Goal: Task Accomplishment & Management: Manage account settings

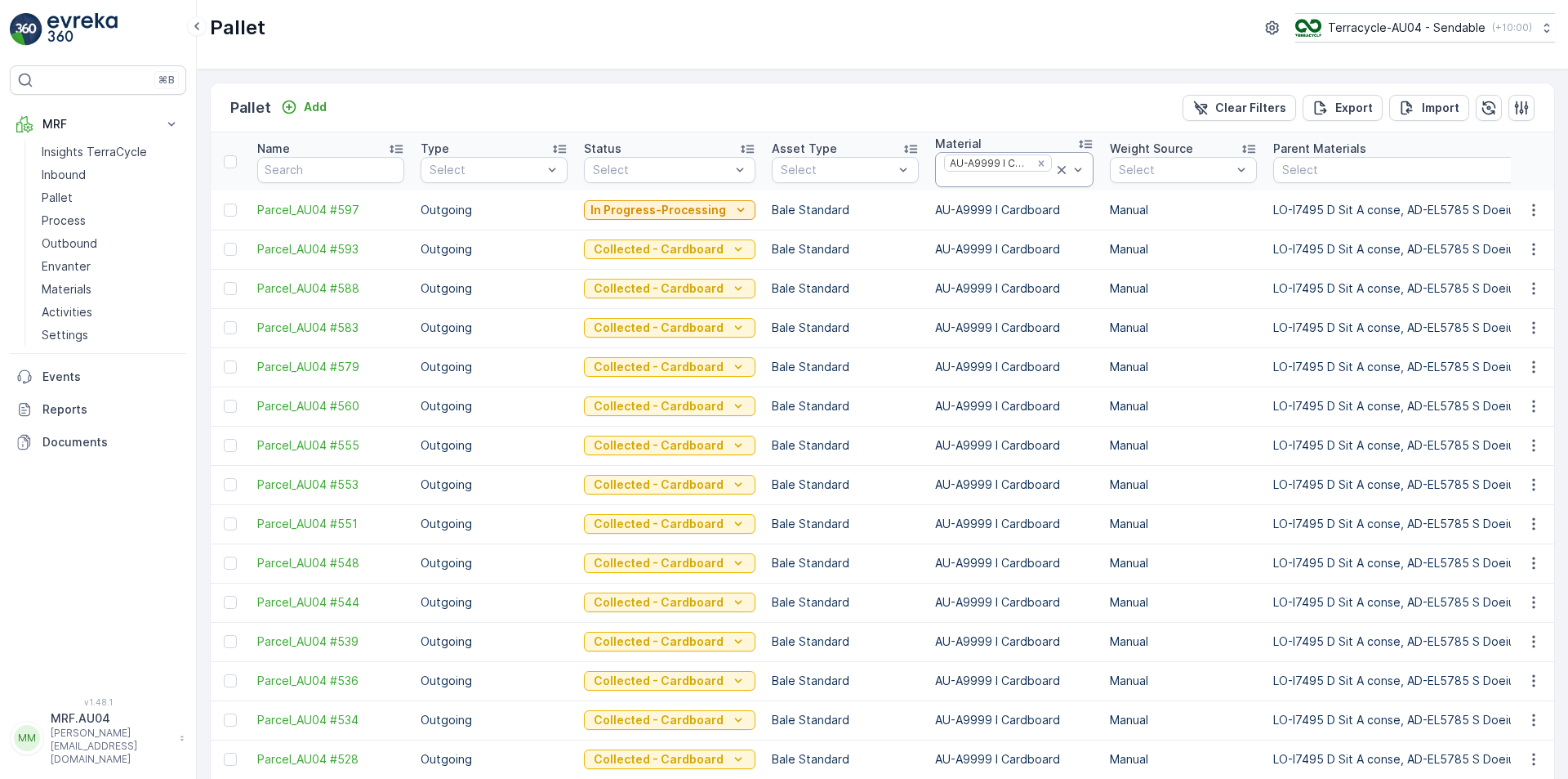
click at [1053, 169] on icon at bounding box center [1061, 169] width 16 height 16
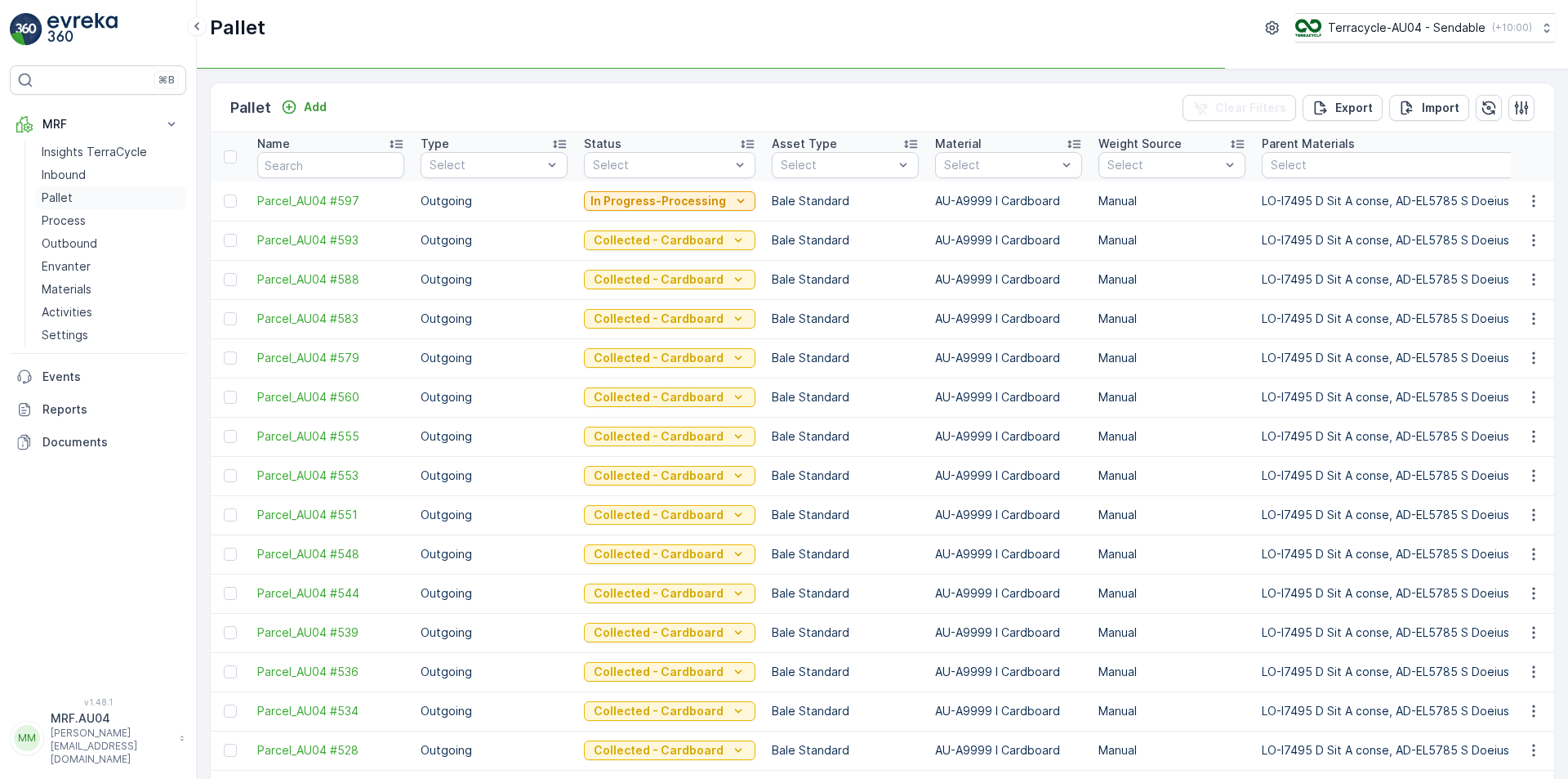
click at [99, 196] on link "Pallet" at bounding box center [110, 197] width 151 height 23
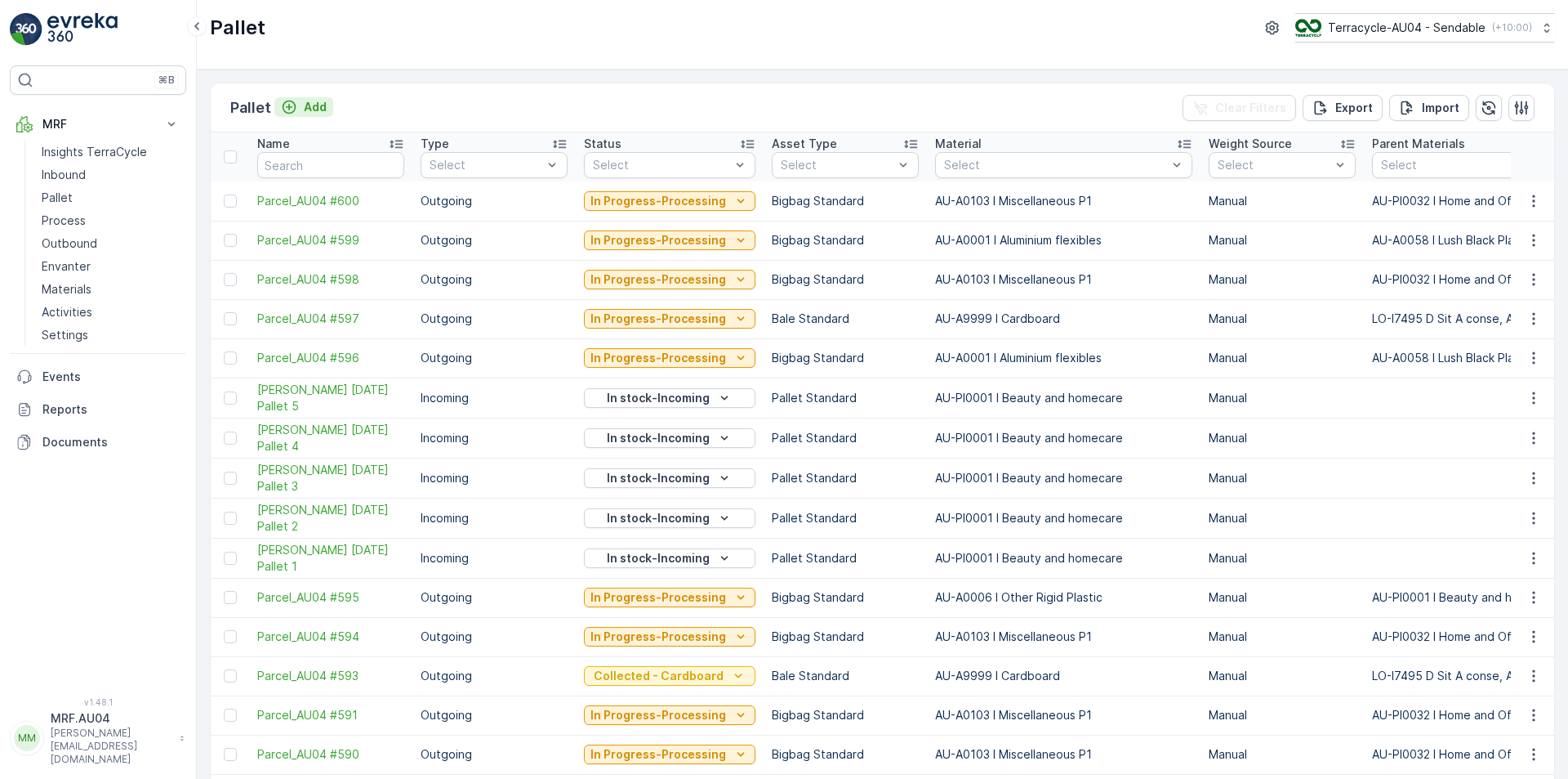
click at [305, 104] on p "Add" at bounding box center [315, 106] width 23 height 16
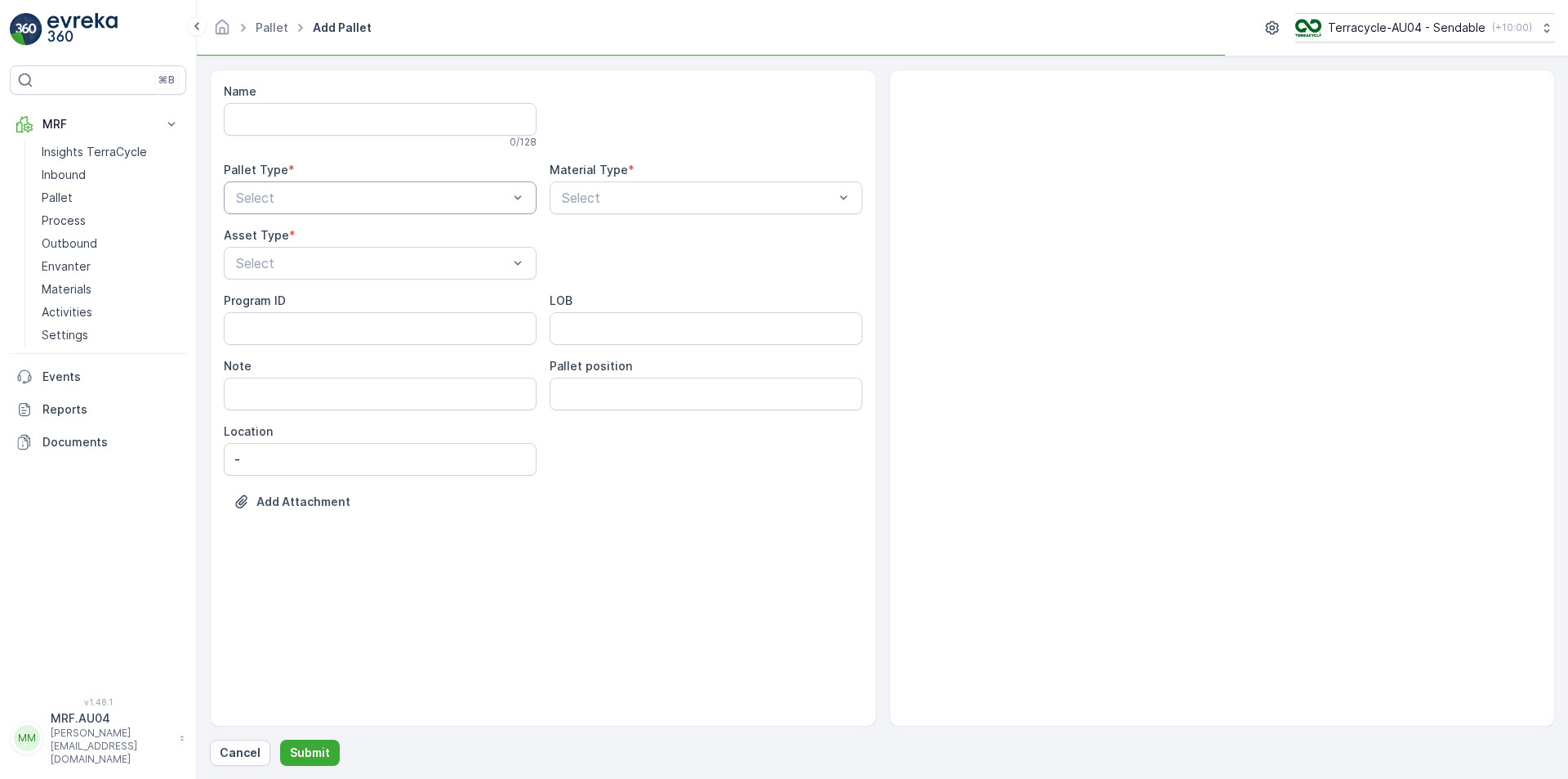
click at [331, 192] on div at bounding box center [372, 197] width 276 height 14
click at [607, 207] on div "Select" at bounding box center [705, 197] width 313 height 33
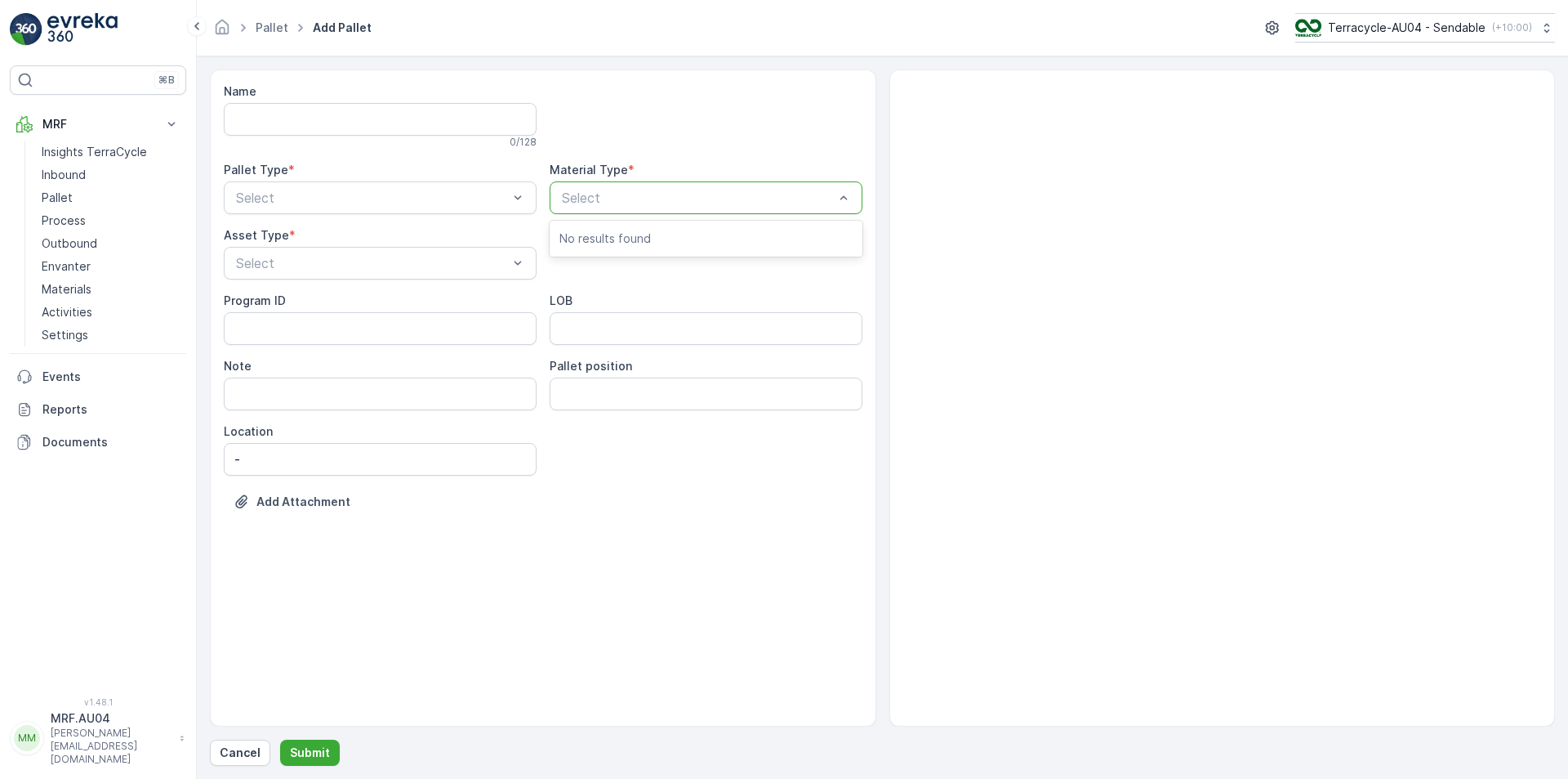
click at [388, 178] on div "Pallet Type * Select" at bounding box center [380, 188] width 313 height 52
click at [384, 193] on div at bounding box center [372, 197] width 276 height 14
click at [357, 265] on div "Outgoing" at bounding box center [380, 265] width 293 height 14
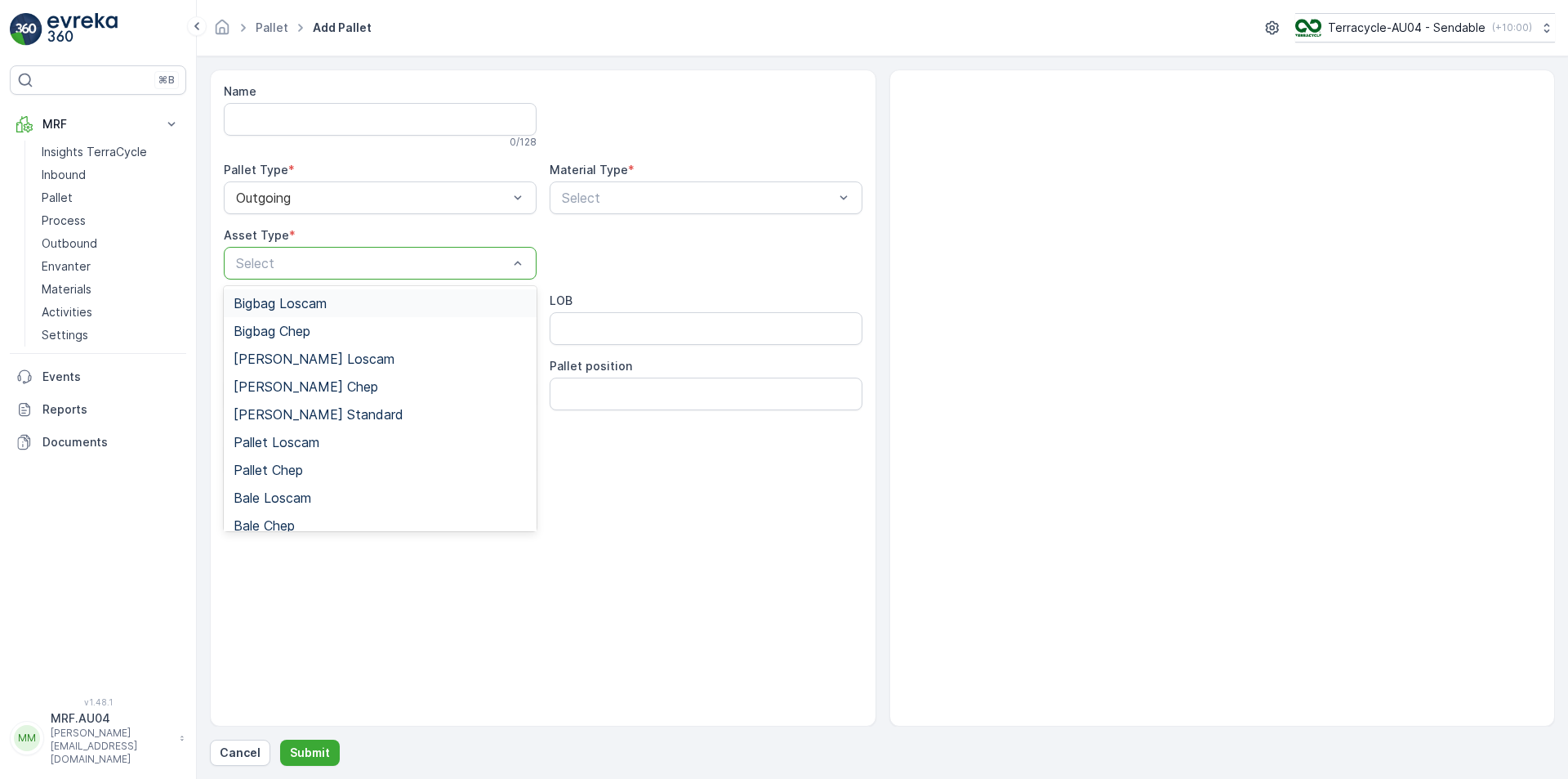
click at [356, 266] on div at bounding box center [372, 262] width 276 height 14
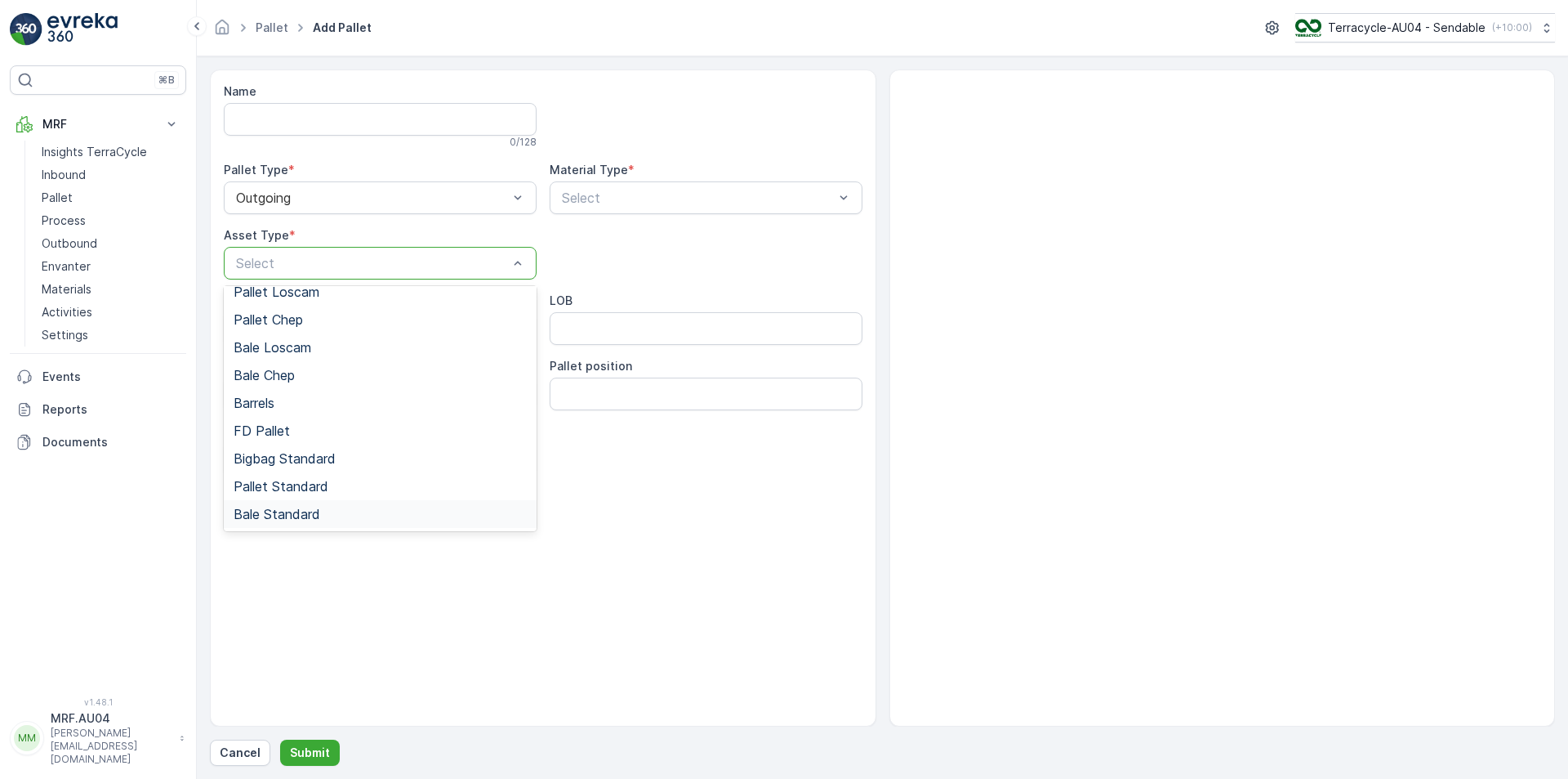
click at [327, 518] on div "Bale Standard" at bounding box center [380, 513] width 293 height 14
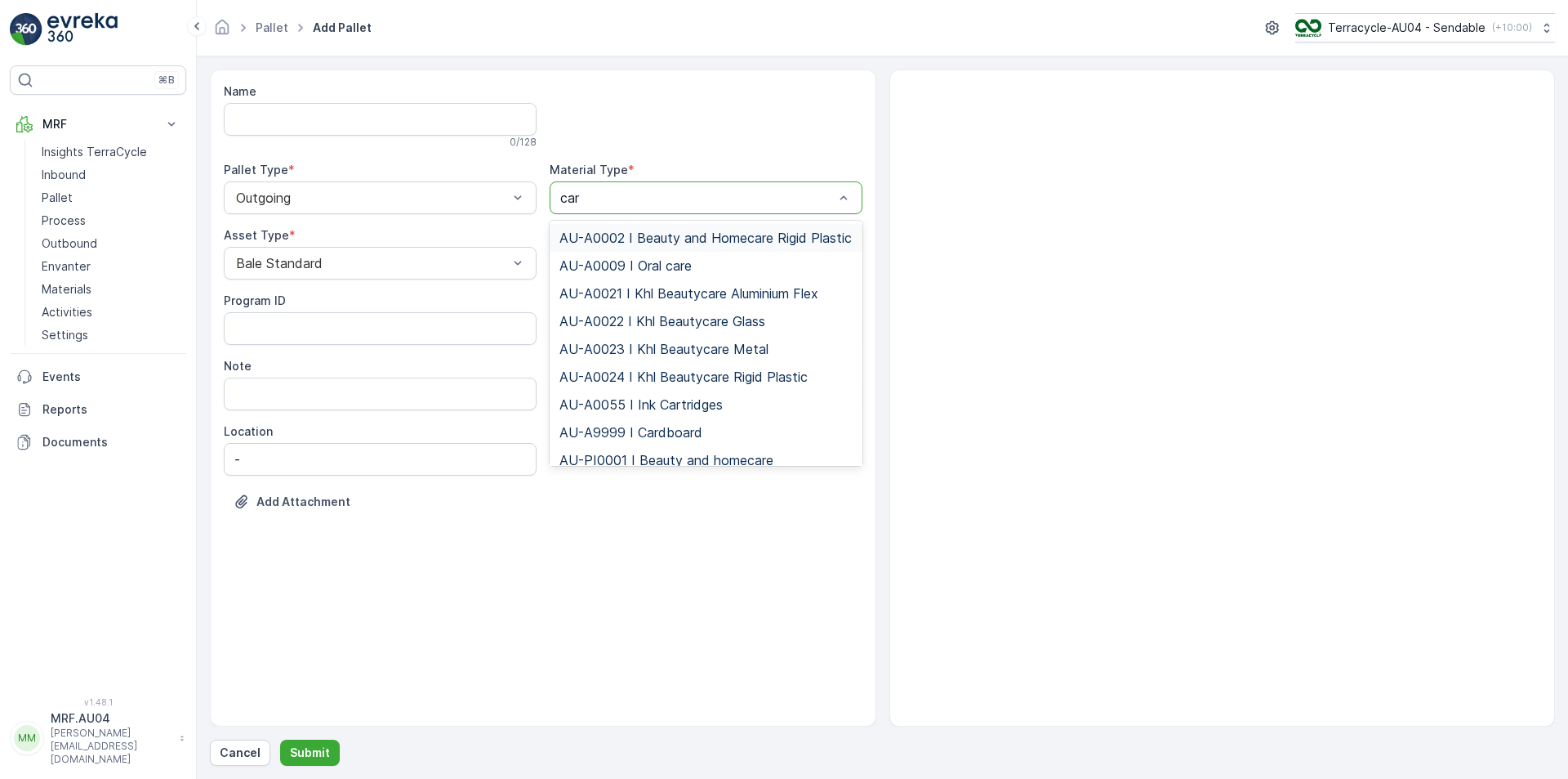
type input "card"
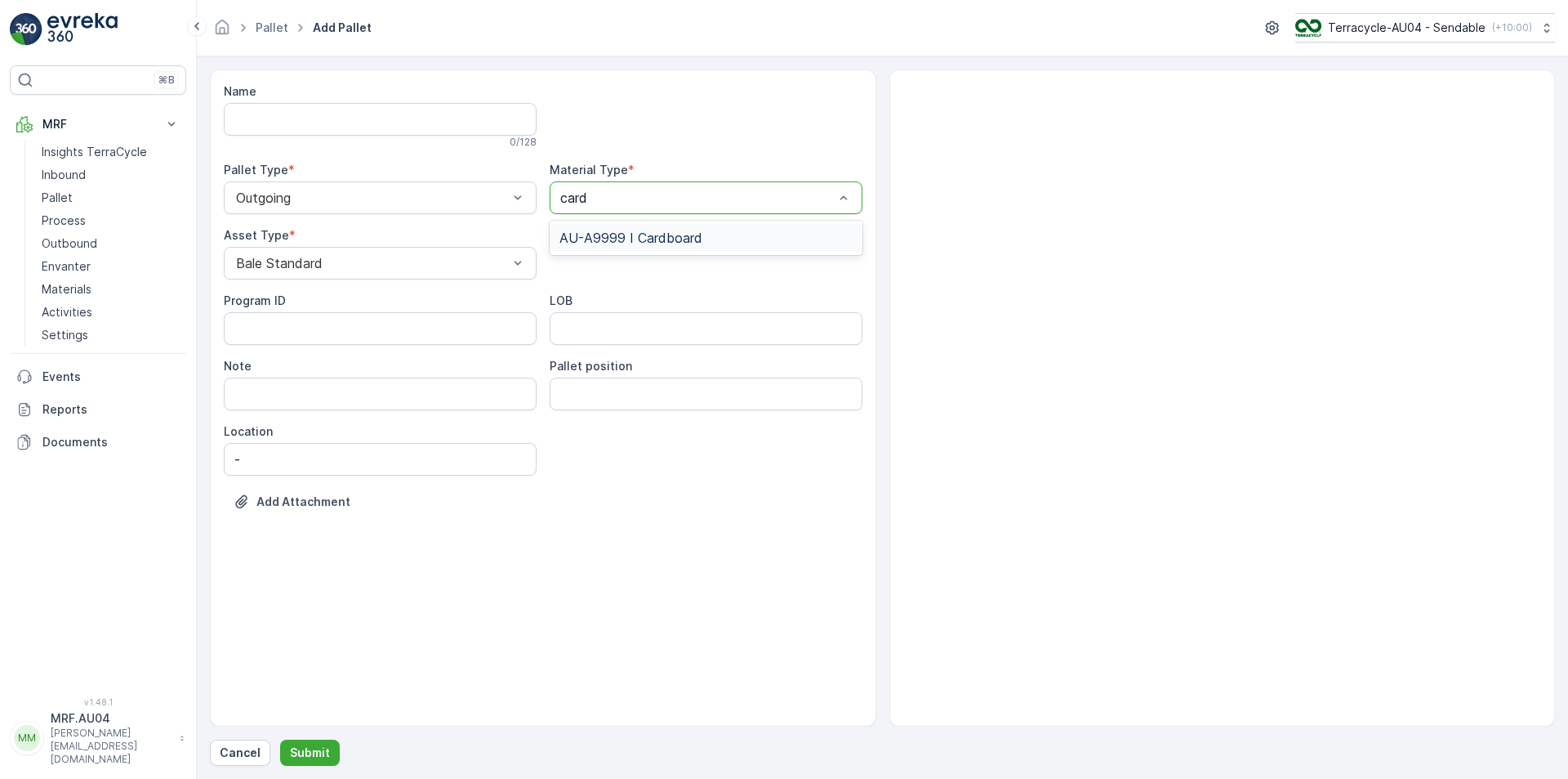
click at [641, 245] on span "AU-A9999 I Cardboard" at bounding box center [631, 237] width 143 height 14
click at [301, 749] on p "Submit" at bounding box center [309, 752] width 40 height 16
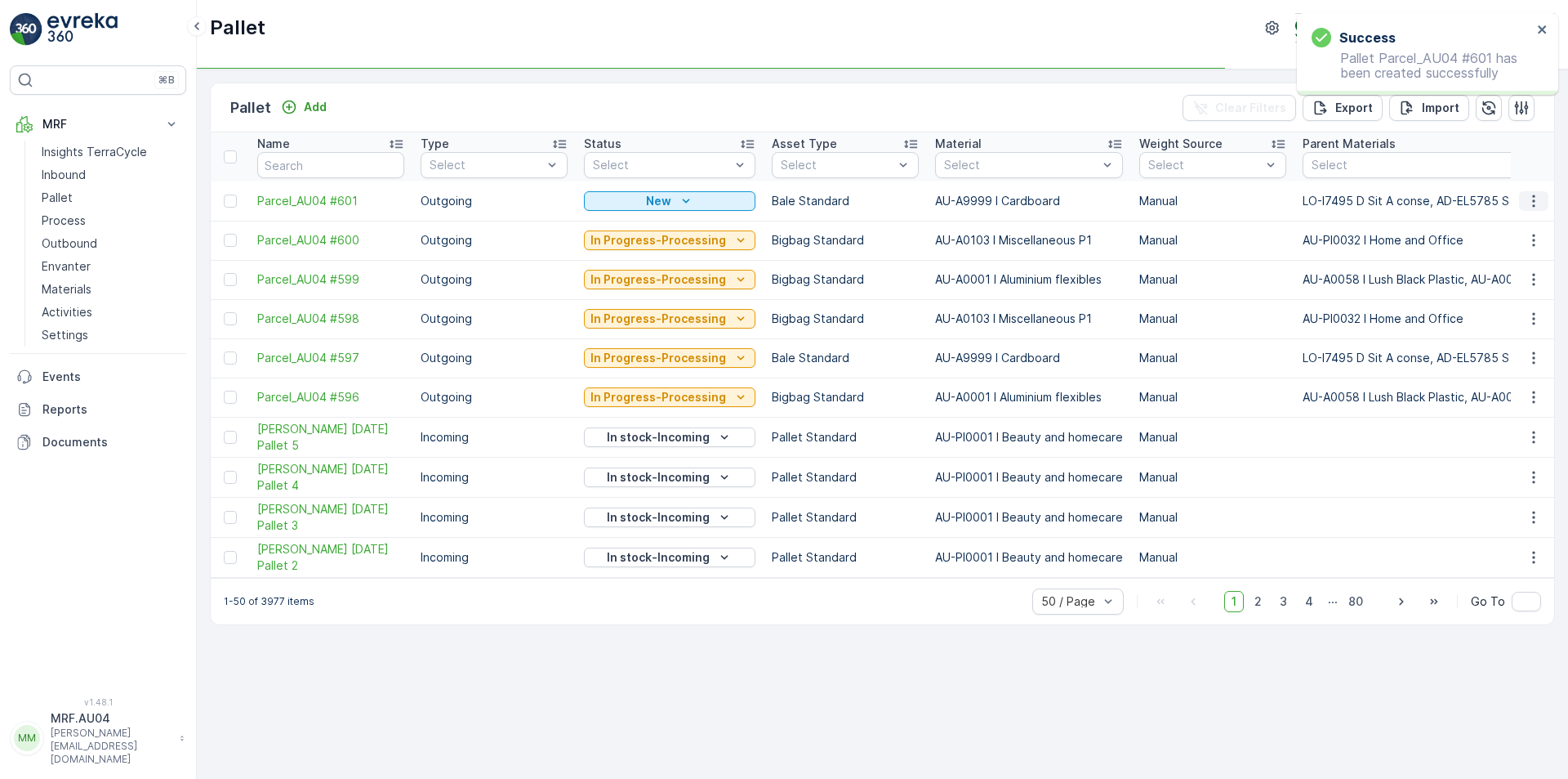
click at [1529, 199] on icon "button" at bounding box center [1533, 201] width 16 height 16
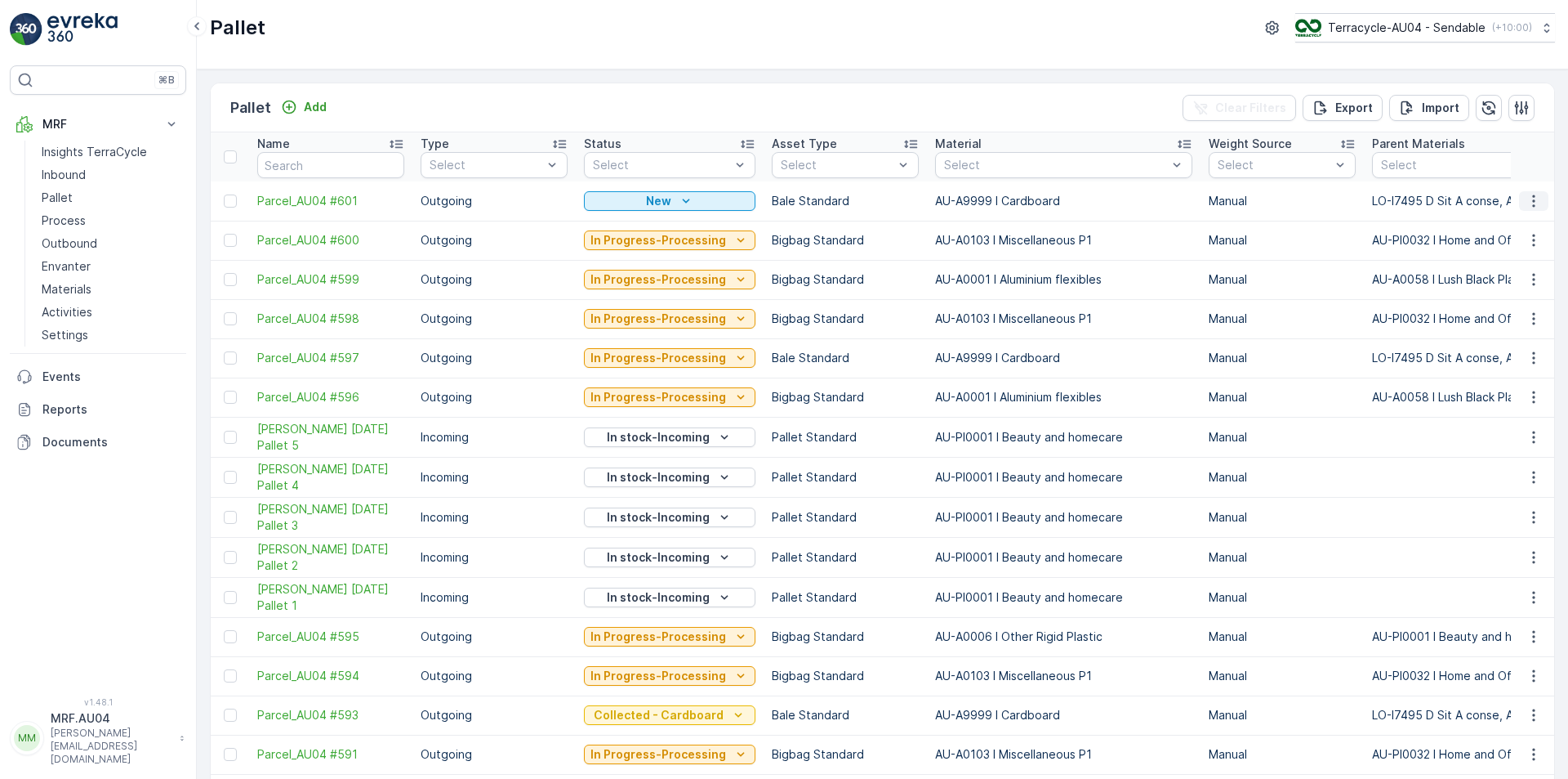
click at [1528, 203] on icon "button" at bounding box center [1533, 201] width 16 height 16
click at [1512, 249] on span "Edit Pallet" at bounding box center [1495, 248] width 56 height 16
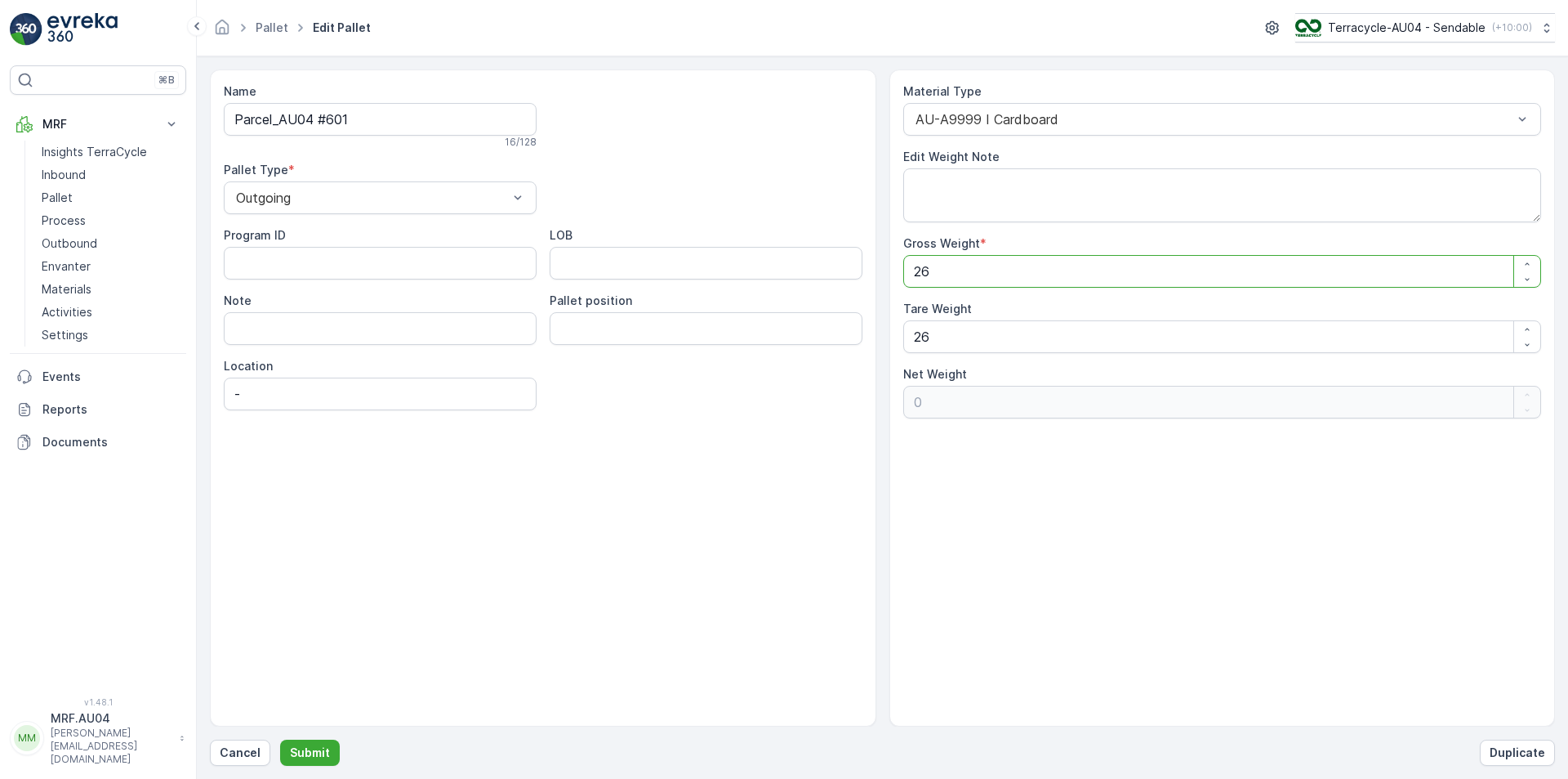
drag, startPoint x: 951, startPoint y: 287, endPoint x: 438, endPoint y: 234, distance: 515.7
click at [450, 237] on div "Name Parcel_AU04 #601 16 / 128 Pallet Type * Outgoing Program ID LOB Note Palle…" at bounding box center [882, 397] width 1345 height 657
type Weight "6"
type Weight "-20"
type Weight "60"
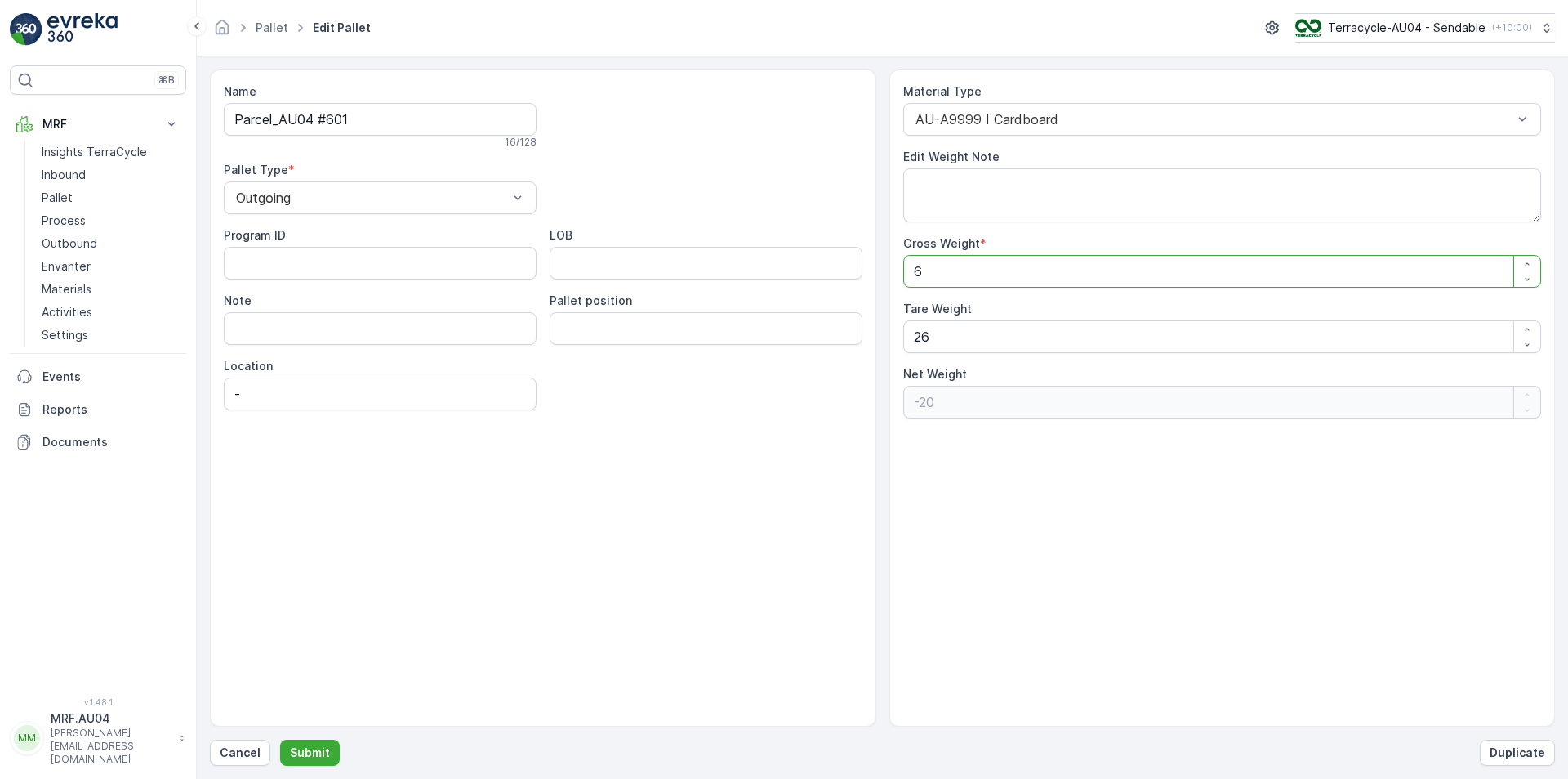
type Weight "34"
type Weight "60.4"
type Weight "34.4"
type Weight "60.4"
drag, startPoint x: 1048, startPoint y: 344, endPoint x: 727, endPoint y: 378, distance: 322.8
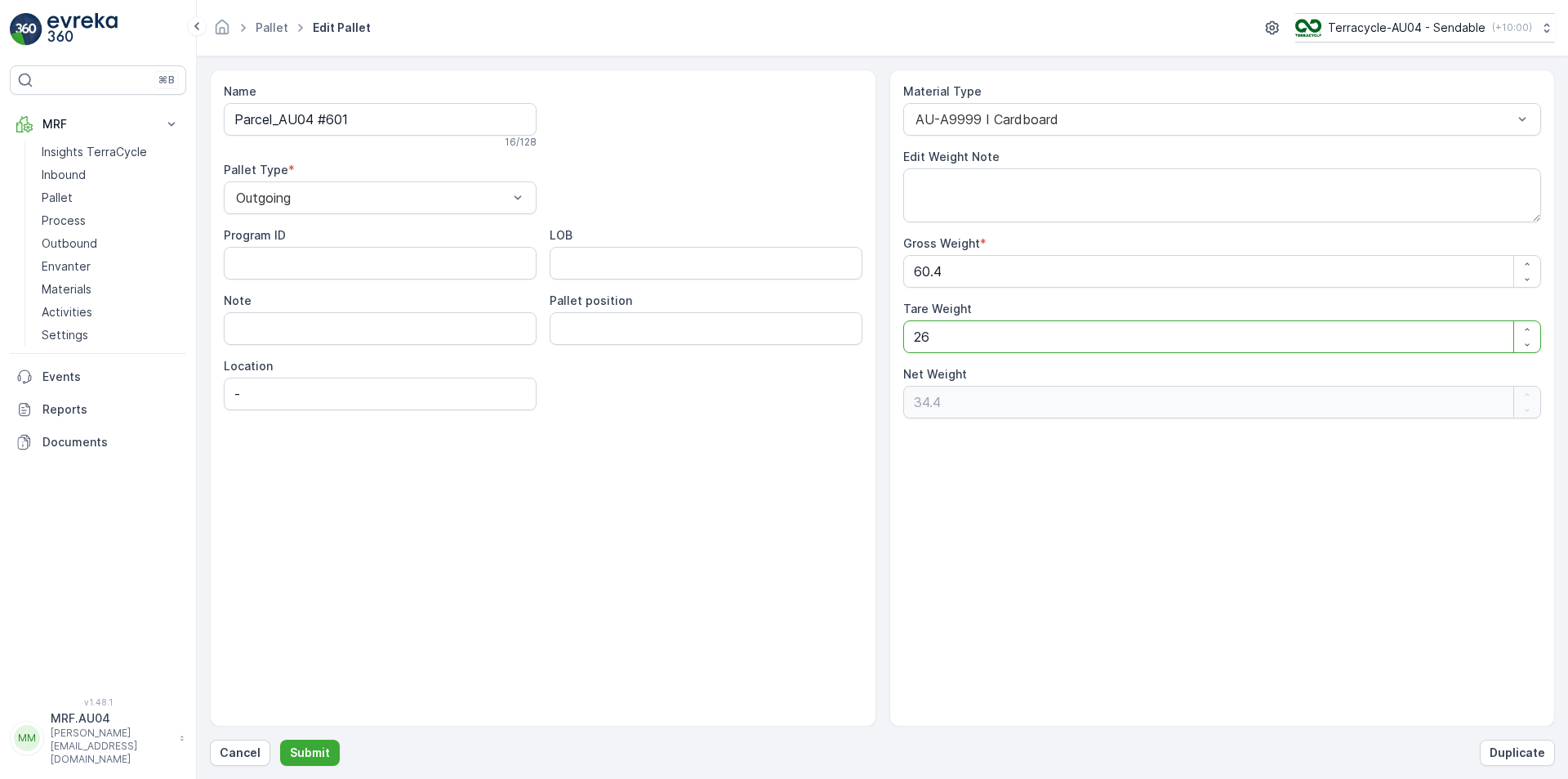
click at [758, 363] on div "Name Parcel_AU04 #601 16 / 128 Pallet Type * Outgoing Program ID LOB Note Palle…" at bounding box center [882, 397] width 1345 height 657
type Weight "6"
type Weight "54.4"
type Weight "60"
type Weight "0.4"
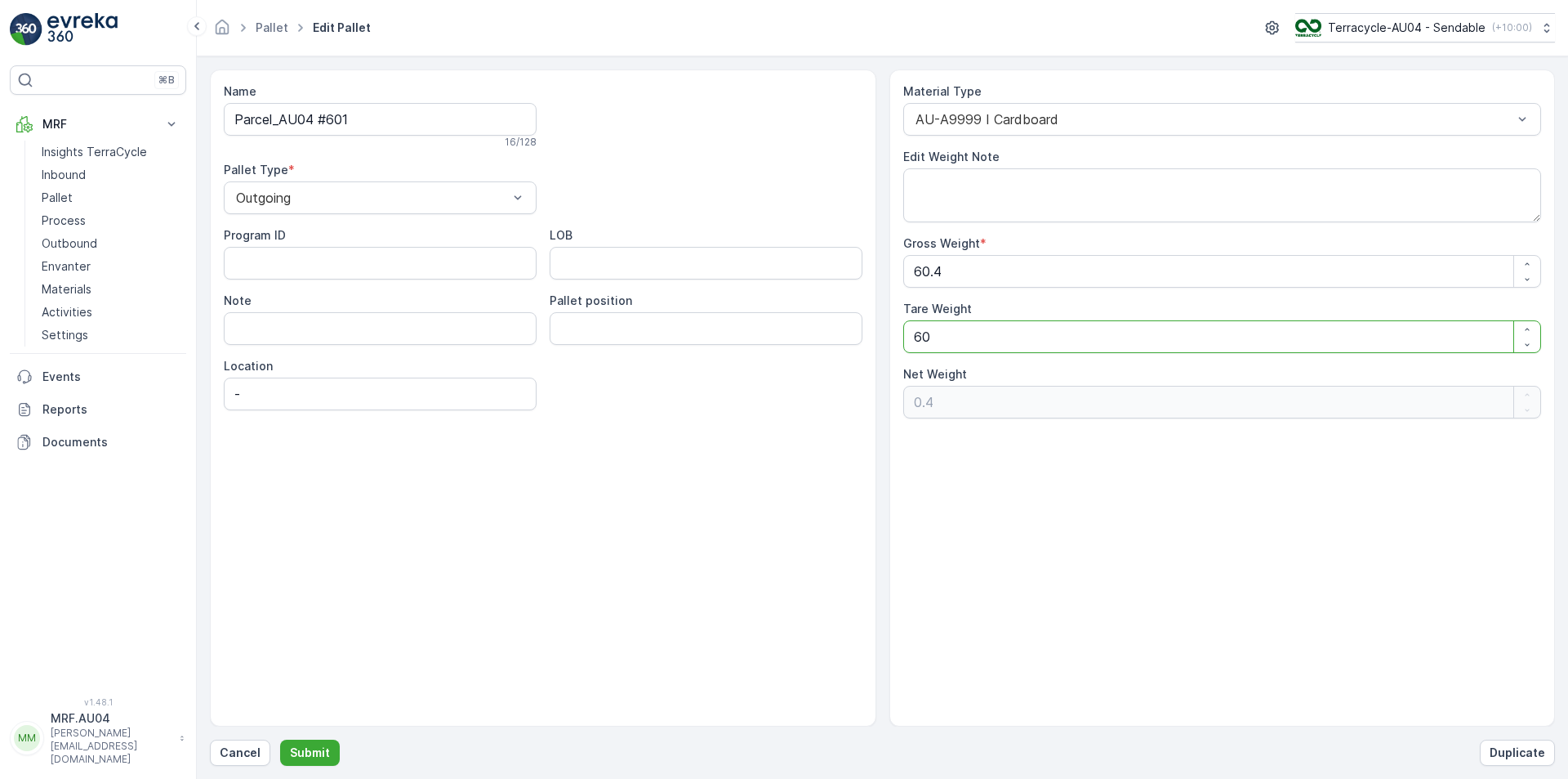
type Weight "60.4"
type Weight "0"
type Weight "60.4"
click at [305, 766] on form "Name Parcel_AU04 #601 16 / 128 Pallet Type * Outgoing Program ID LOB Note Palle…" at bounding box center [882, 417] width 1371 height 723
click at [308, 764] on button "Submit" at bounding box center [309, 752] width 60 height 26
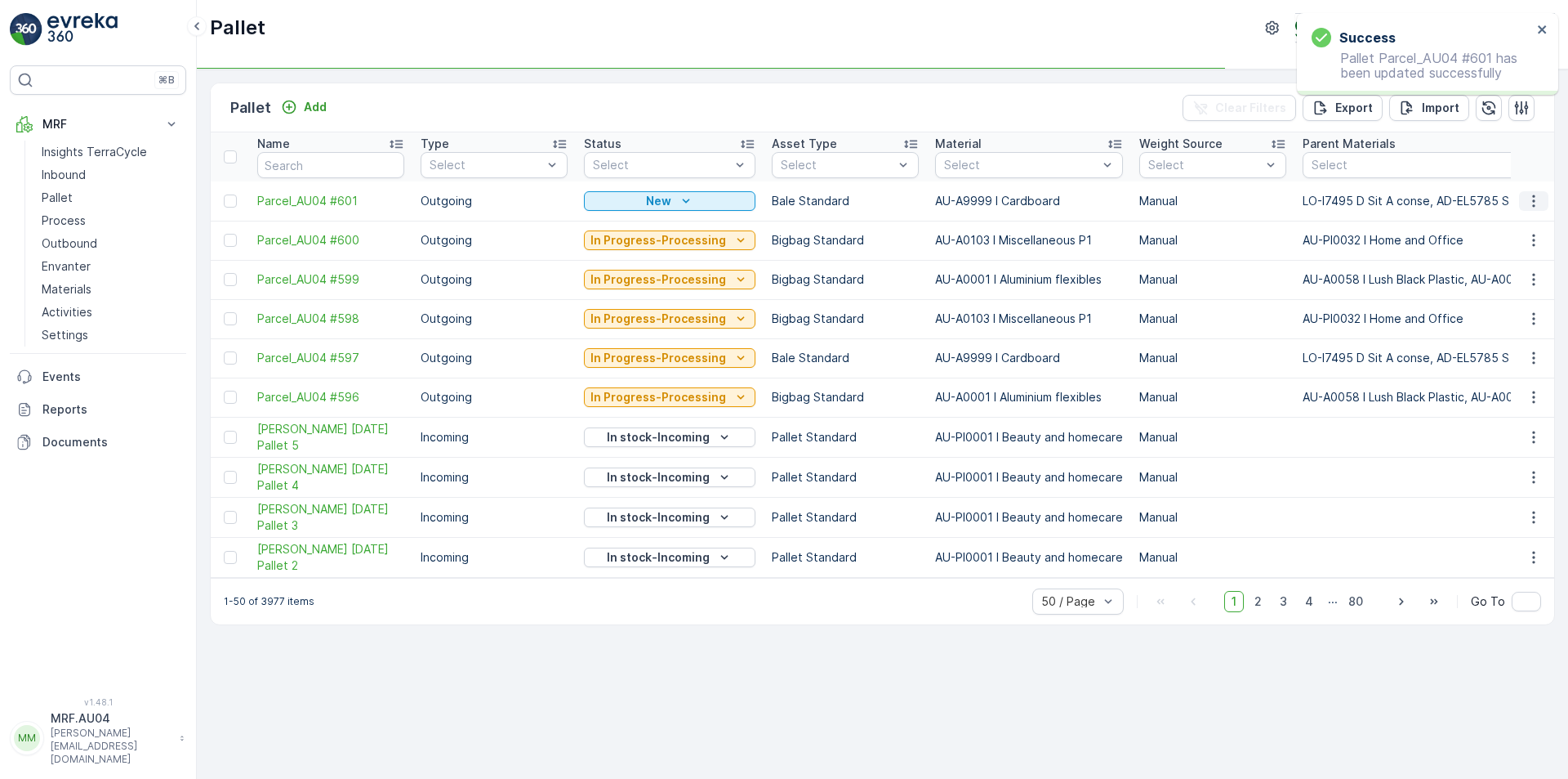
click at [1539, 201] on icon "button" at bounding box center [1533, 201] width 16 height 16
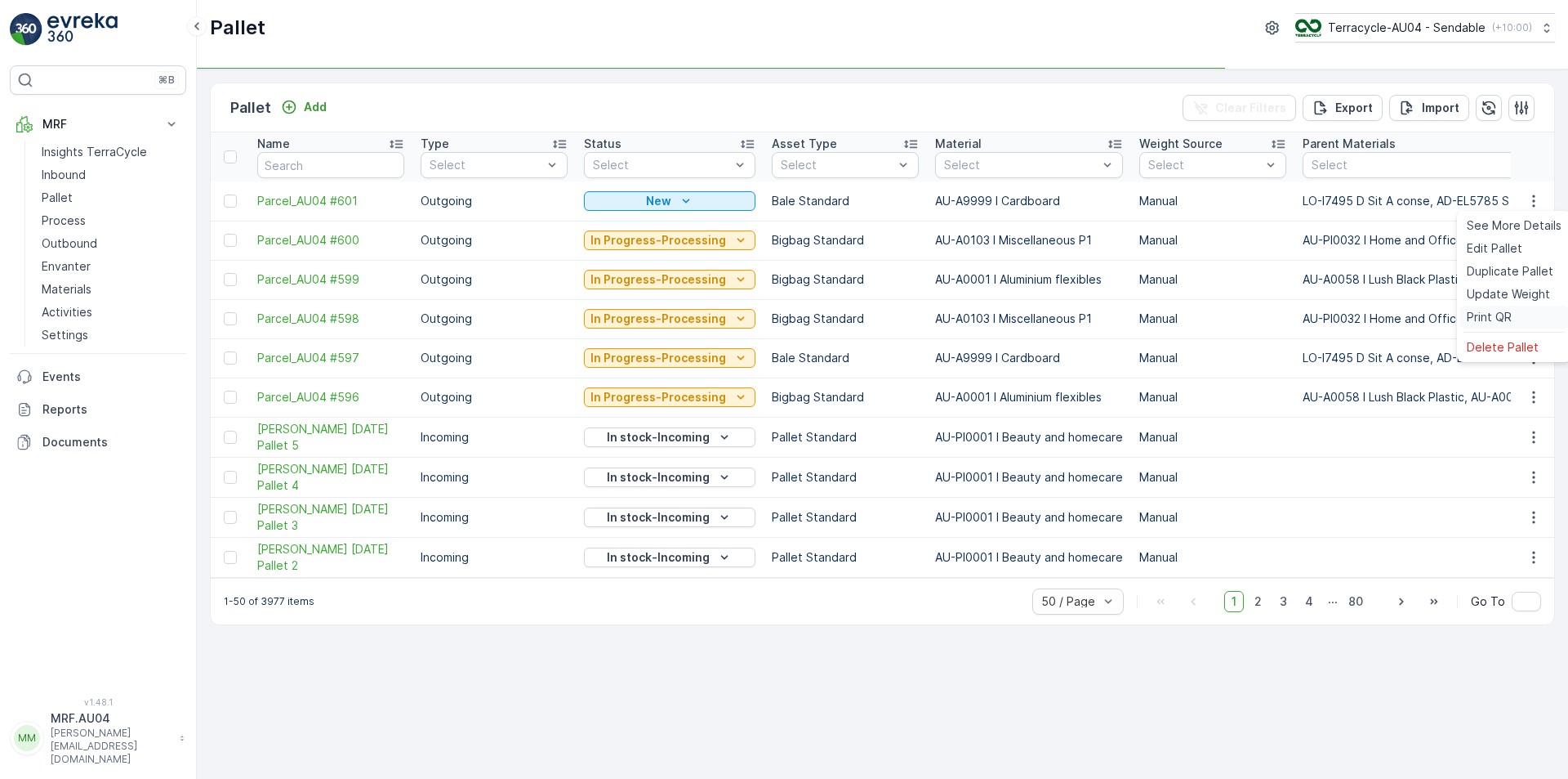
click at [1516, 312] on div "Print QR" at bounding box center [1514, 316] width 108 height 23
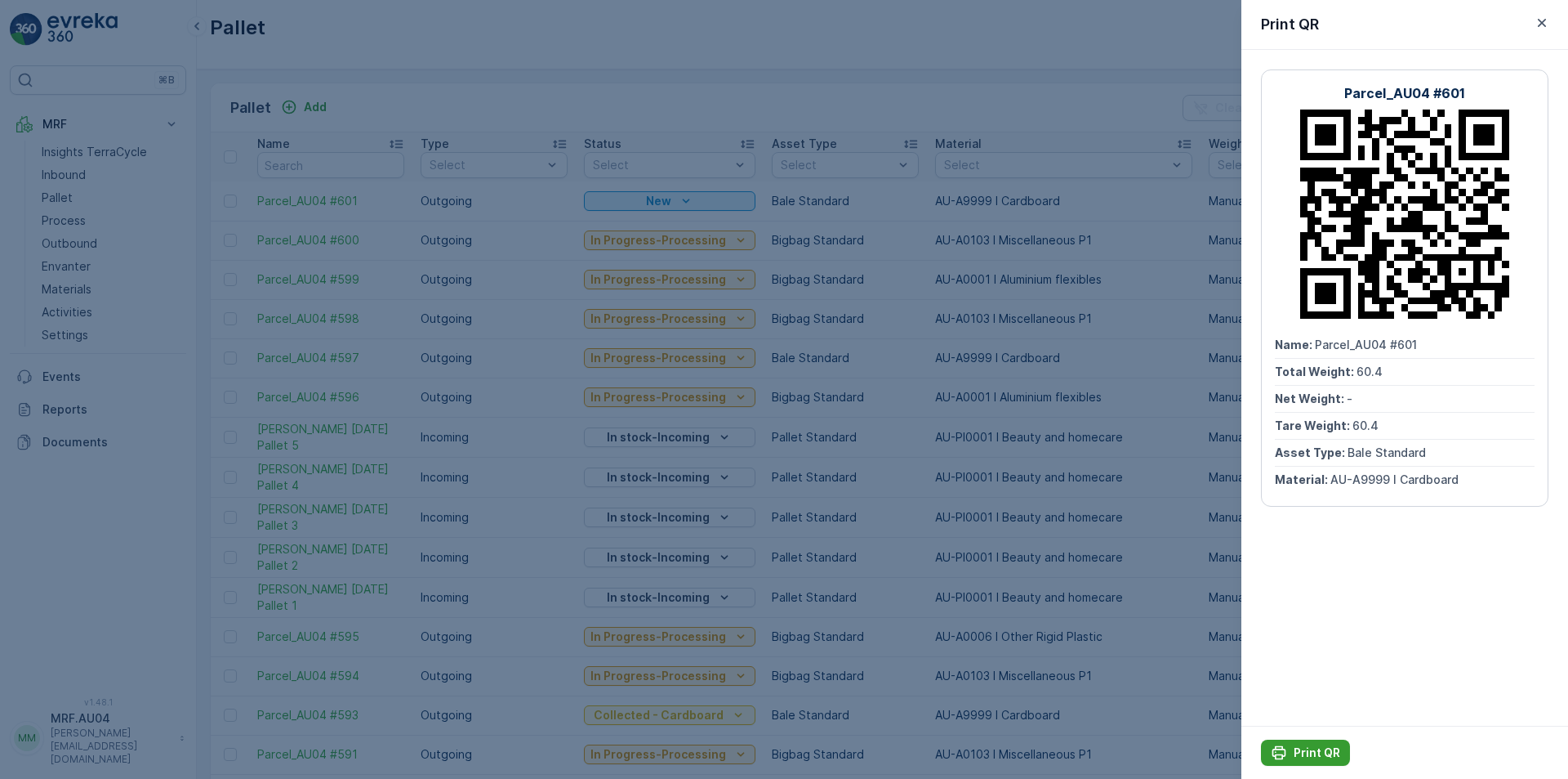
click at [1319, 749] on p "Print QR" at bounding box center [1316, 752] width 46 height 16
